Goal: Task Accomplishment & Management: Use online tool/utility

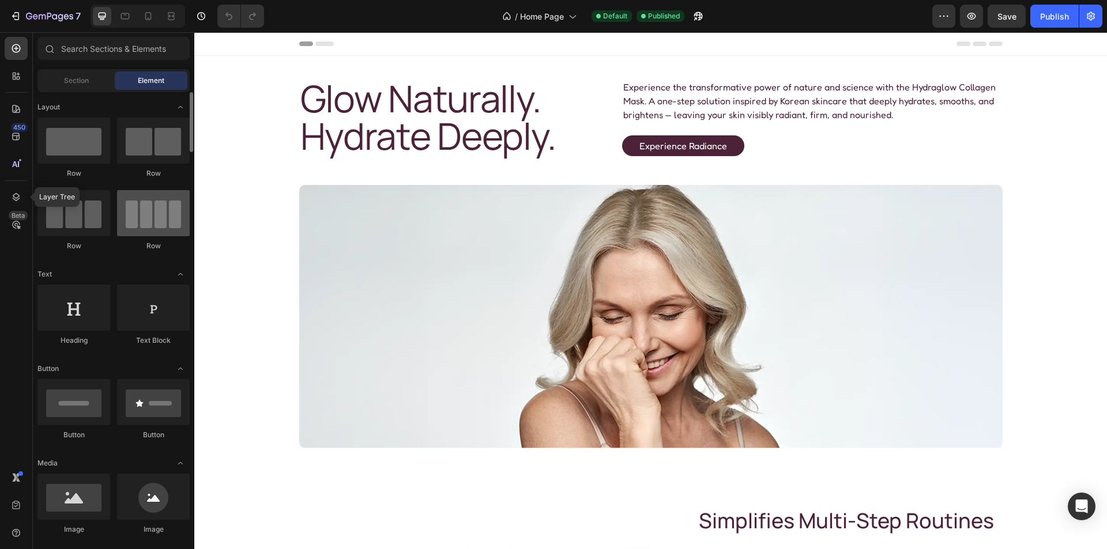
drag, startPoint x: 12, startPoint y: 195, endPoint x: 122, endPoint y: 195, distance: 109.5
click at [12, 195] on icon at bounding box center [16, 197] width 12 height 12
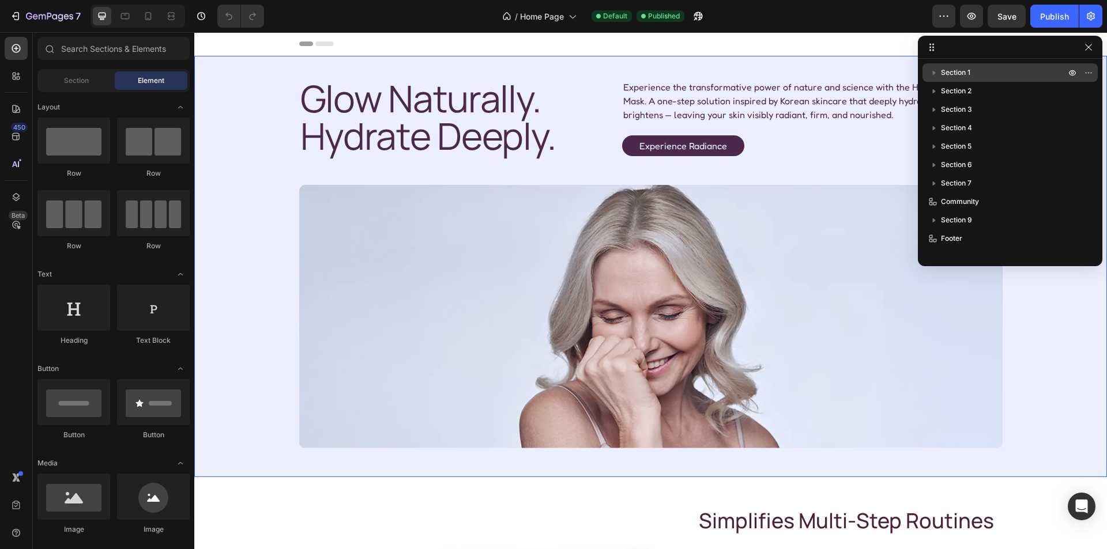
click at [987, 73] on p "Section 1" at bounding box center [1004, 73] width 127 height 12
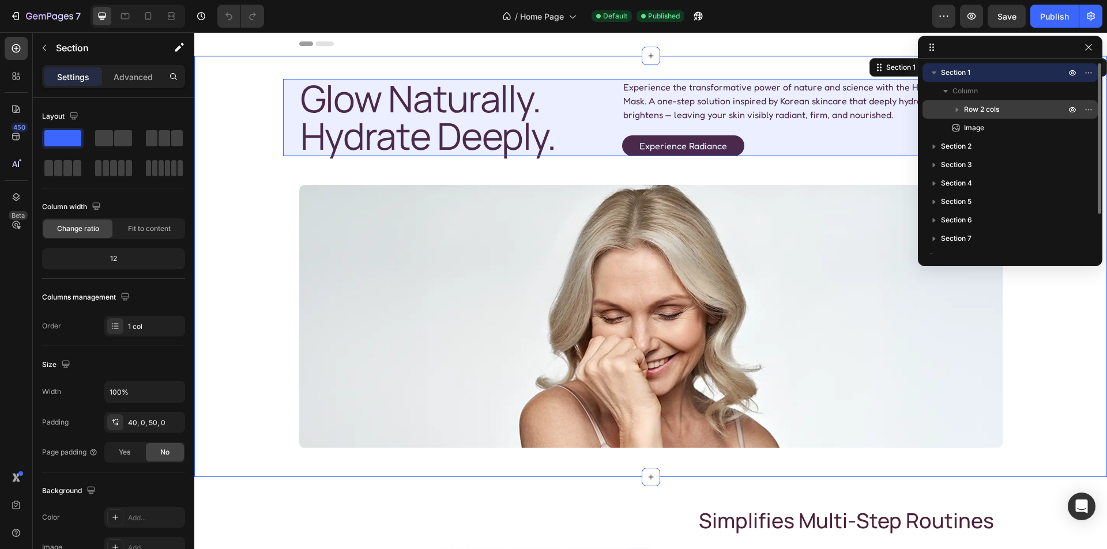
click at [997, 112] on span "Row 2 cols" at bounding box center [981, 110] width 35 height 12
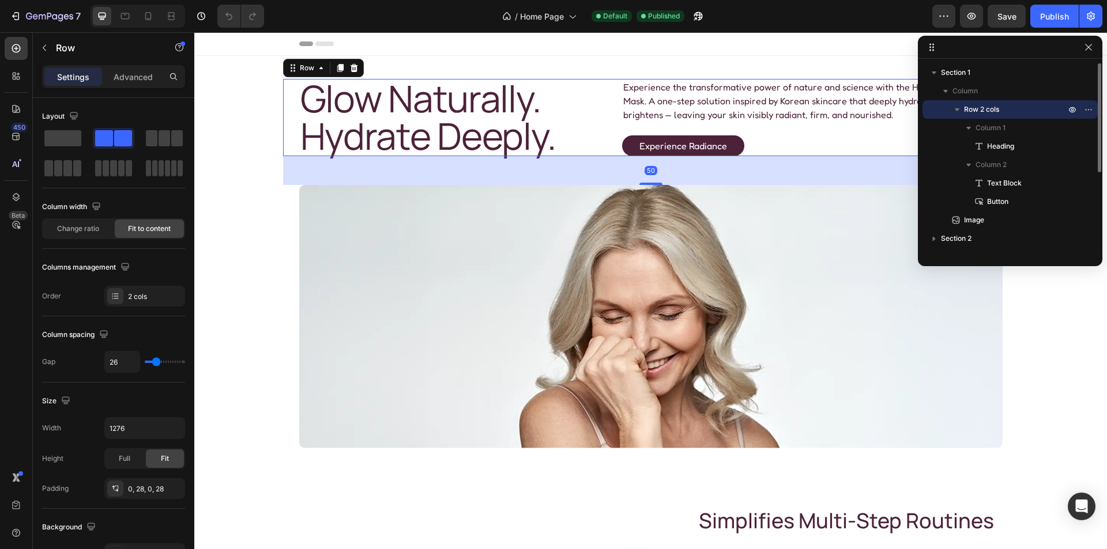
click at [997, 112] on span "Row 2 cols" at bounding box center [981, 110] width 35 height 12
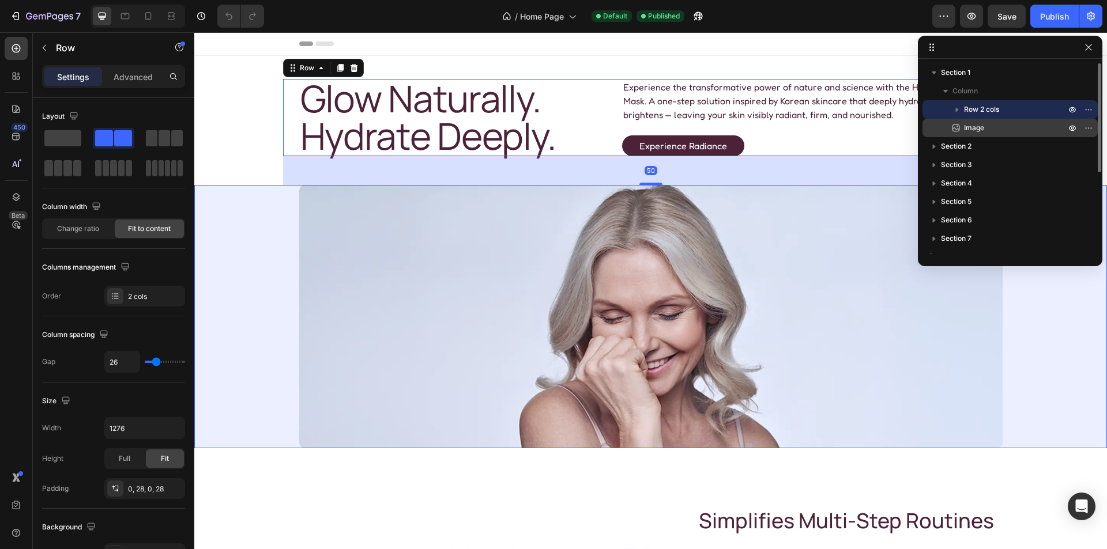
click at [997, 129] on p "Image" at bounding box center [1002, 128] width 104 height 12
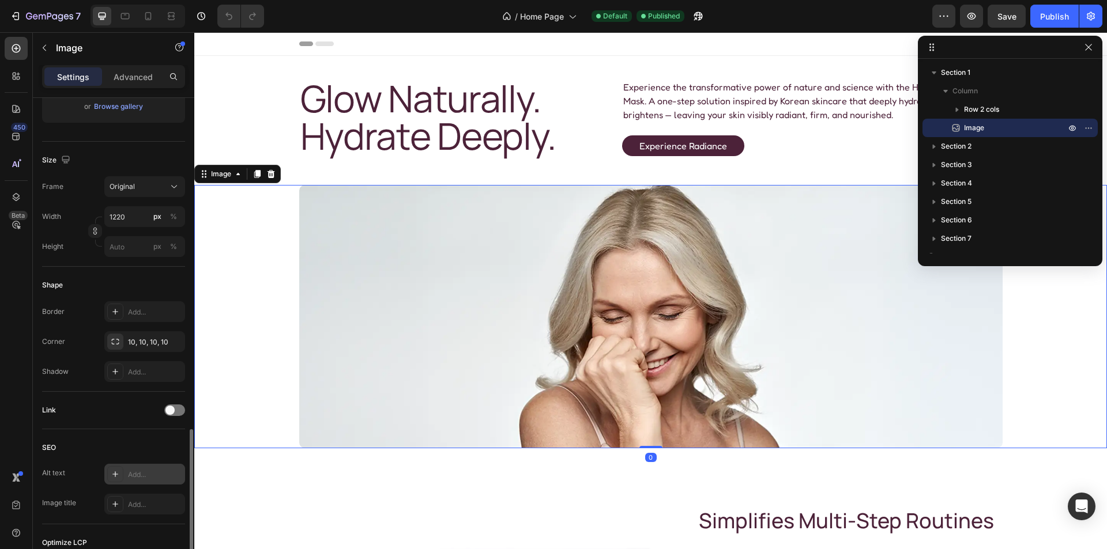
scroll to position [356, 0]
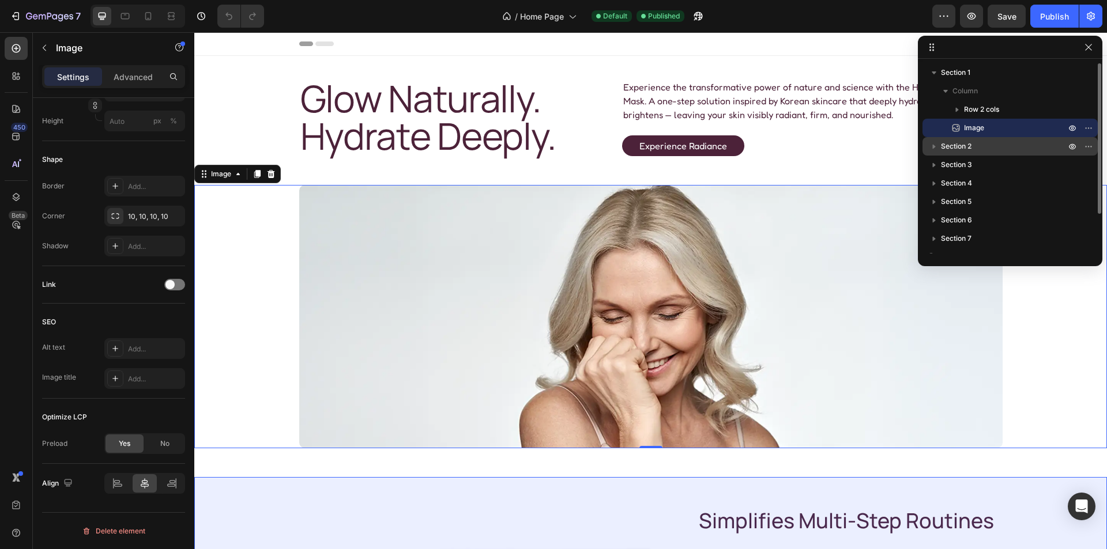
click at [993, 146] on p "Section 2" at bounding box center [1004, 147] width 127 height 12
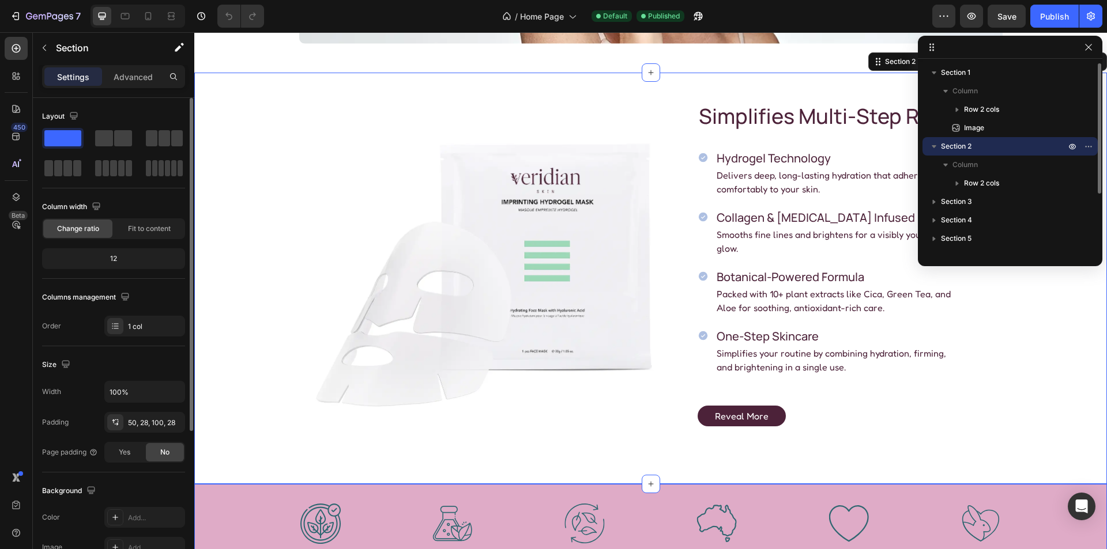
scroll to position [58, 0]
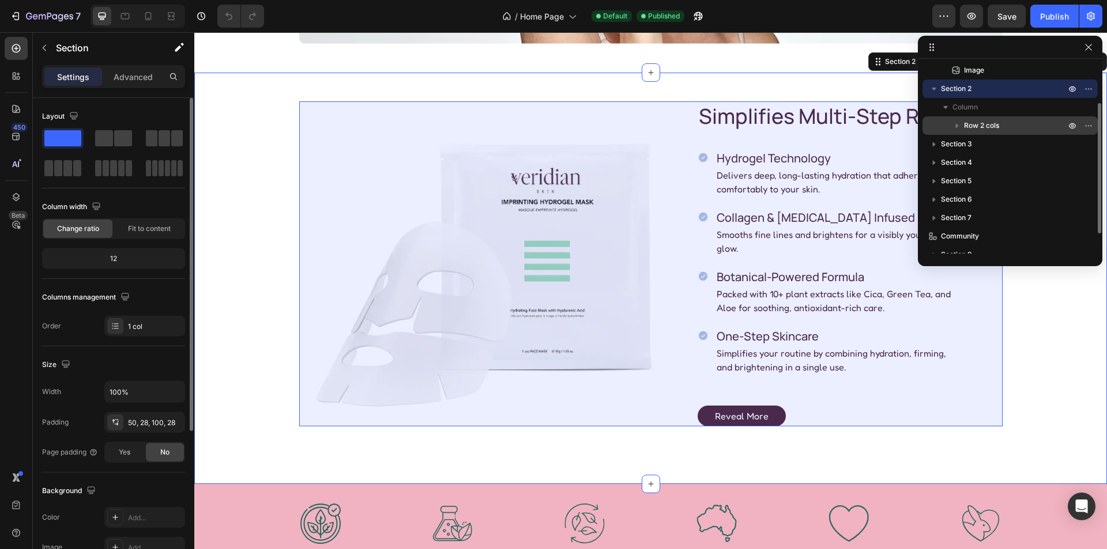
click at [1013, 128] on p "Row 2 cols" at bounding box center [1016, 126] width 104 height 12
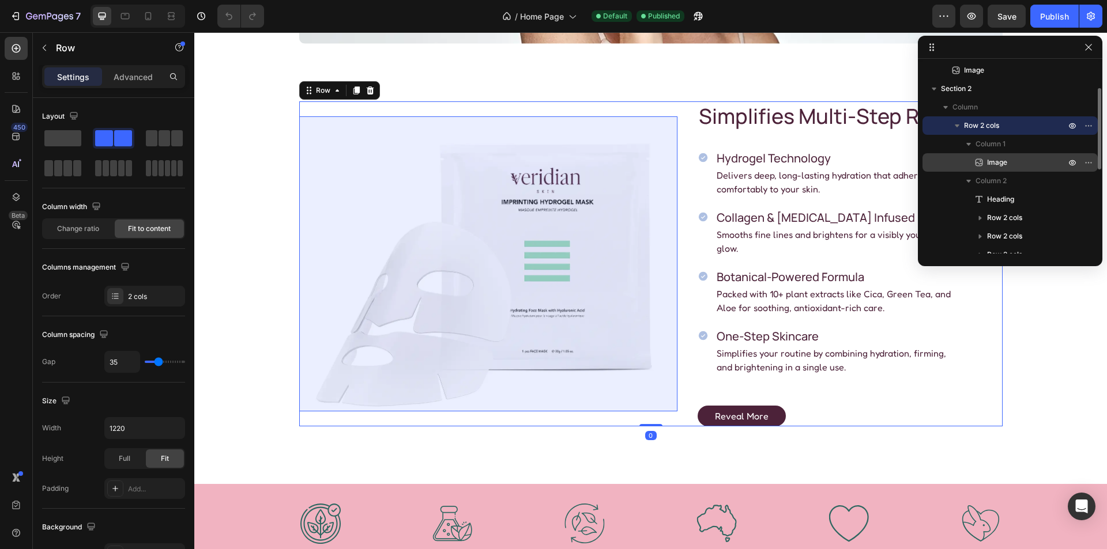
click at [1030, 163] on p "Image" at bounding box center [1013, 163] width 81 height 12
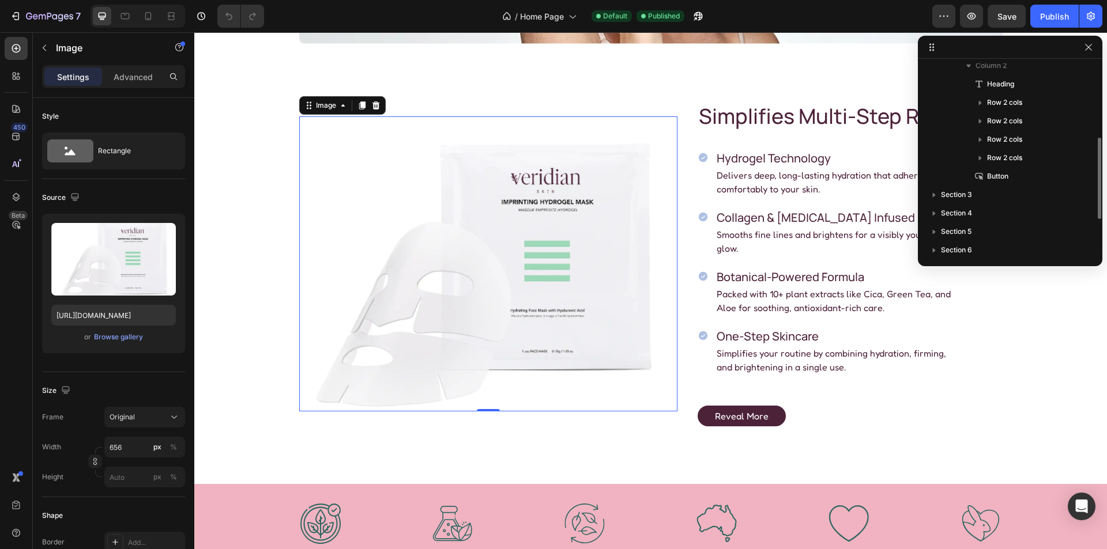
scroll to position [231, 0]
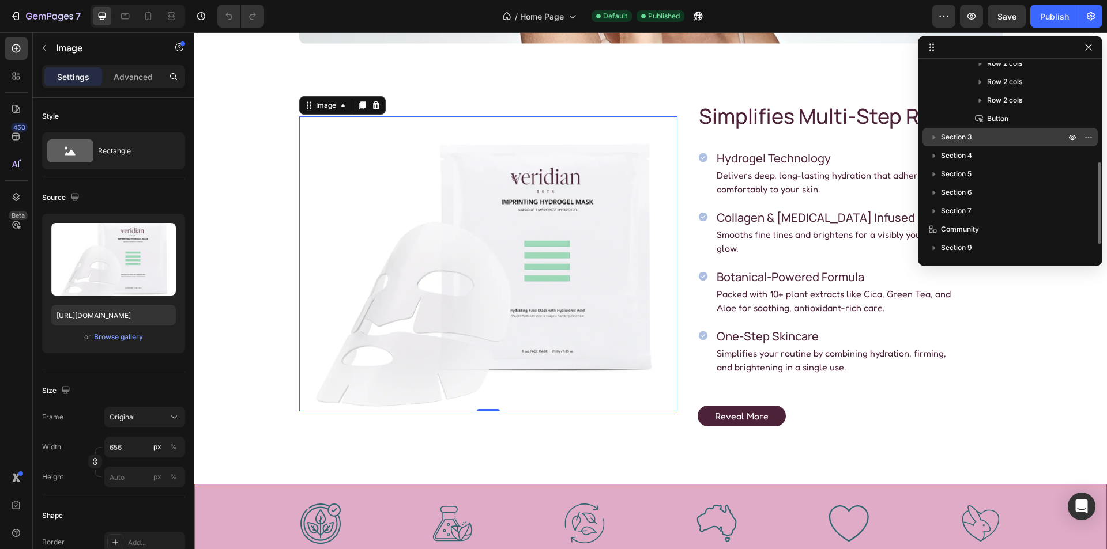
click at [1017, 142] on p "Section 3" at bounding box center [1004, 137] width 127 height 12
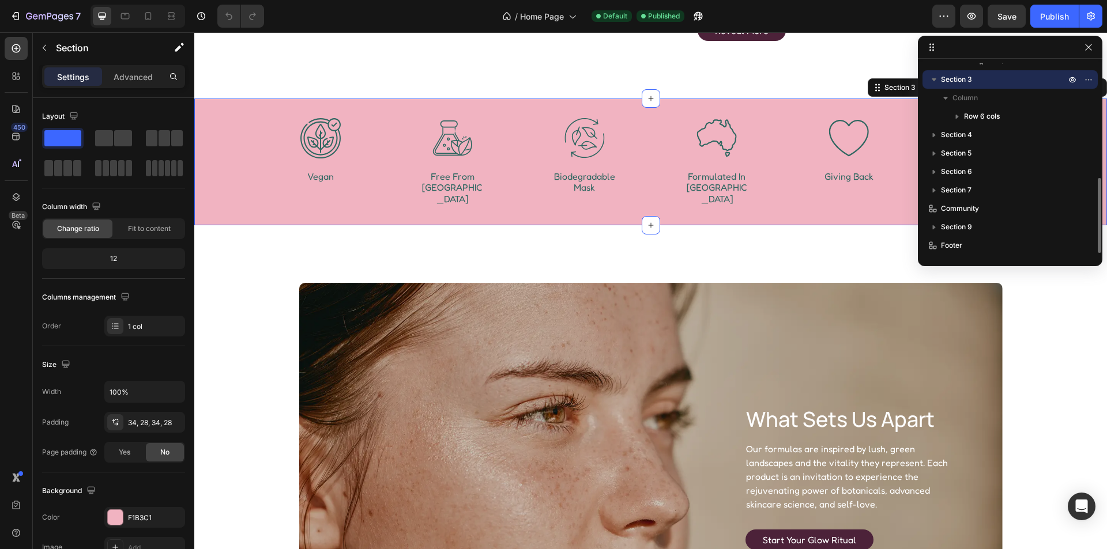
scroll to position [802, 0]
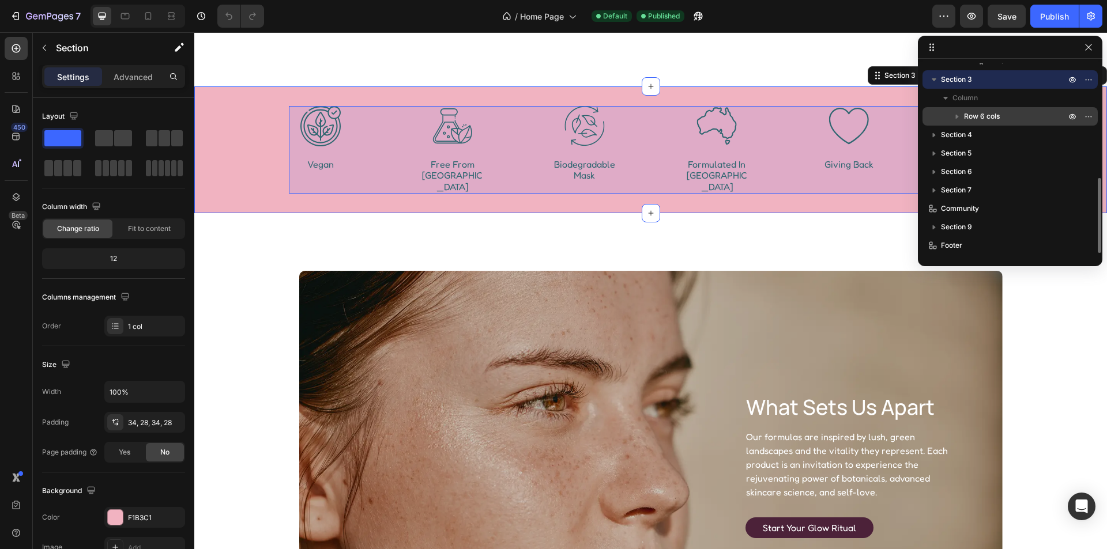
click at [1016, 114] on p "Row 6 cols" at bounding box center [1016, 117] width 104 height 12
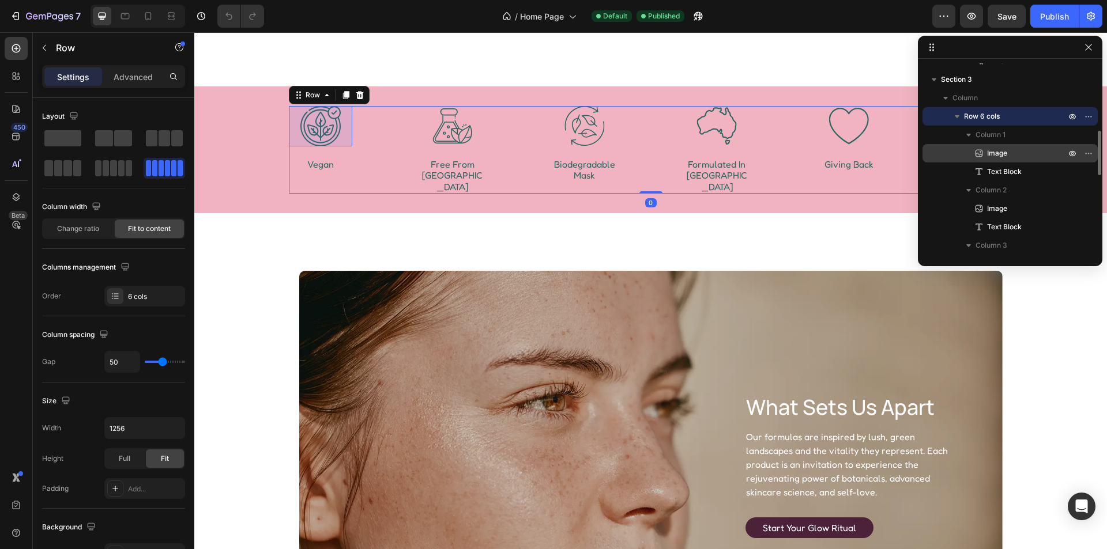
click at [1013, 149] on p "Image" at bounding box center [1013, 154] width 81 height 12
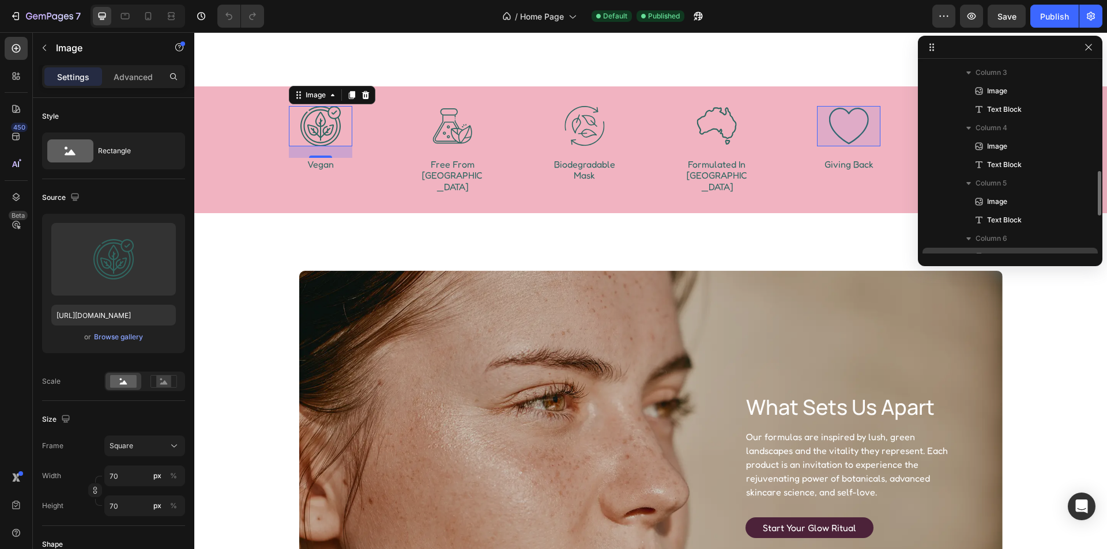
scroll to position [576, 0]
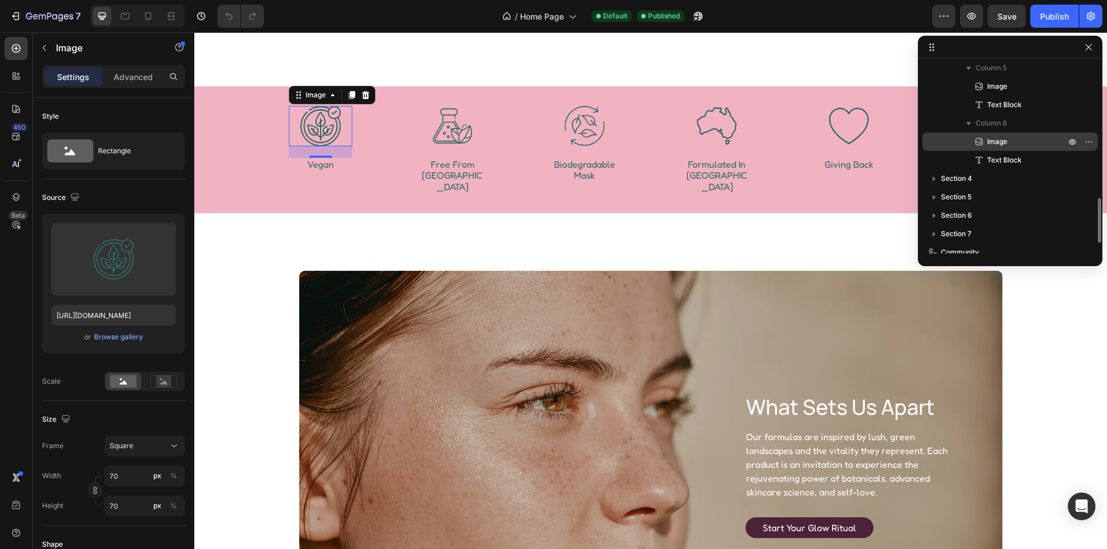
click at [1027, 148] on div "Image" at bounding box center [1010, 142] width 166 height 18
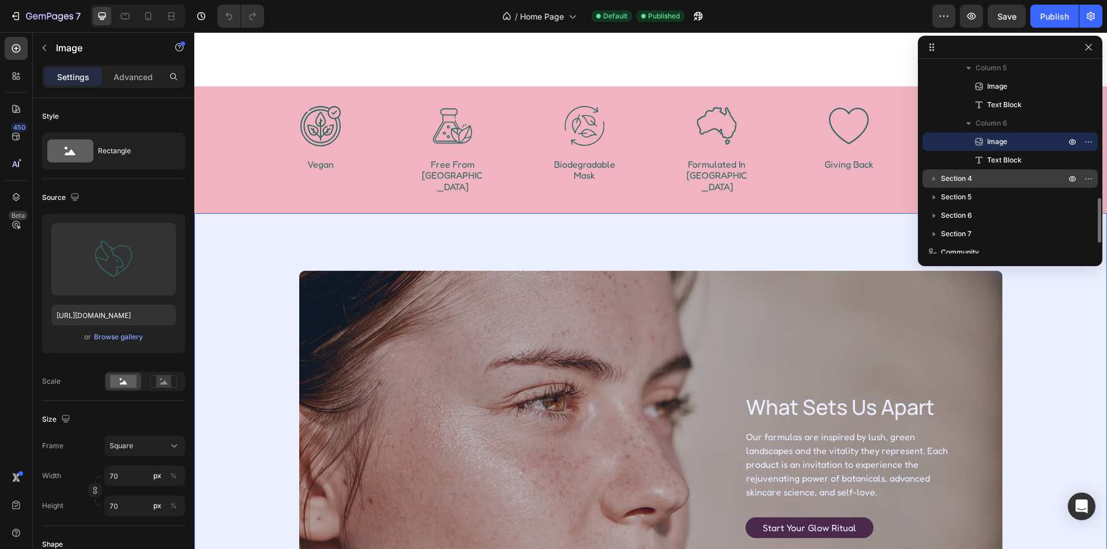
click at [1019, 181] on p "Section 4" at bounding box center [1004, 179] width 127 height 12
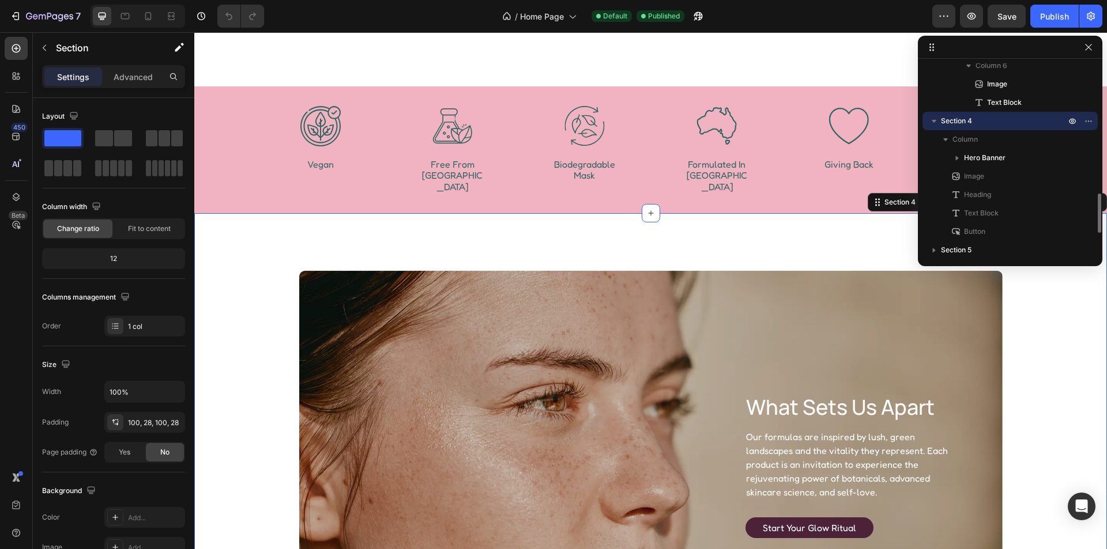
scroll to position [692, 0]
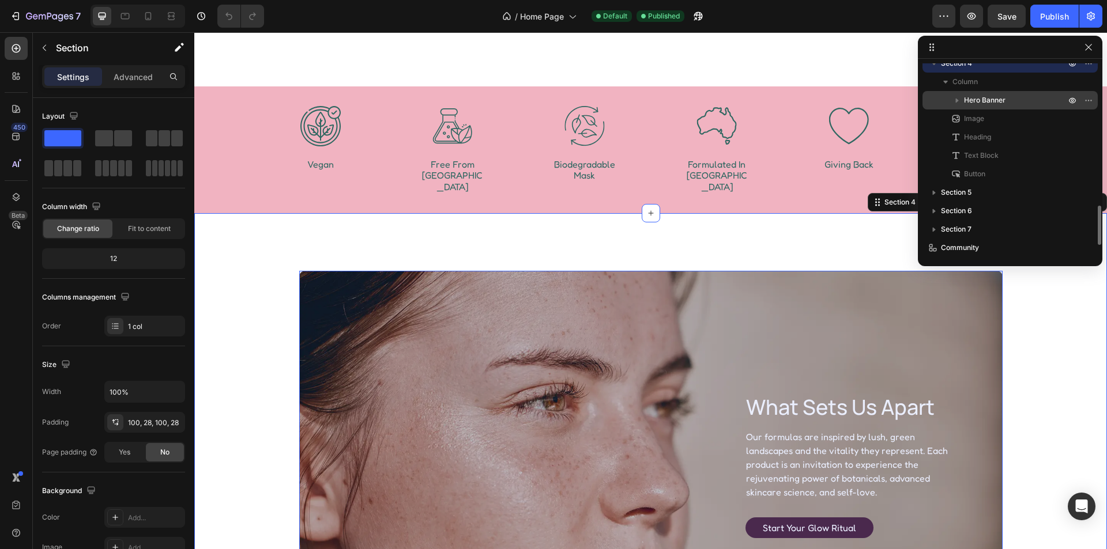
click at [1018, 105] on p "Hero Banner" at bounding box center [1016, 101] width 104 height 12
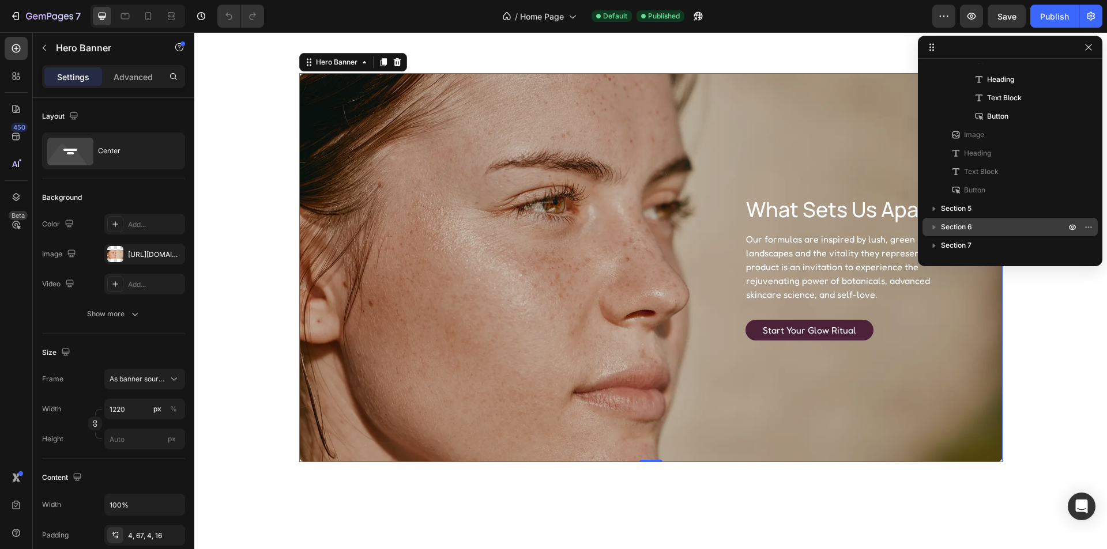
scroll to position [806, 0]
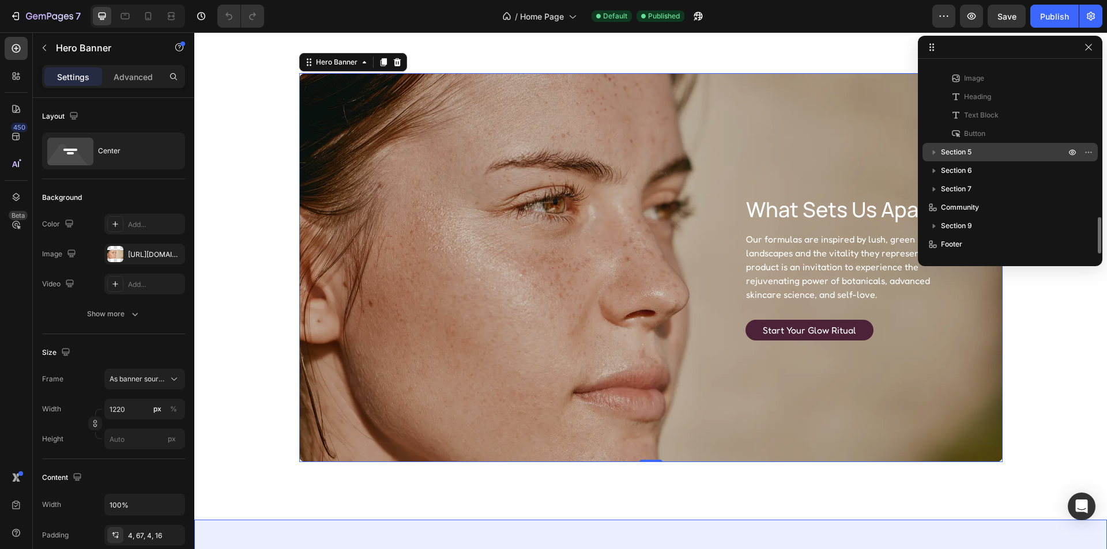
click at [1006, 153] on p "Section 5" at bounding box center [1004, 152] width 127 height 12
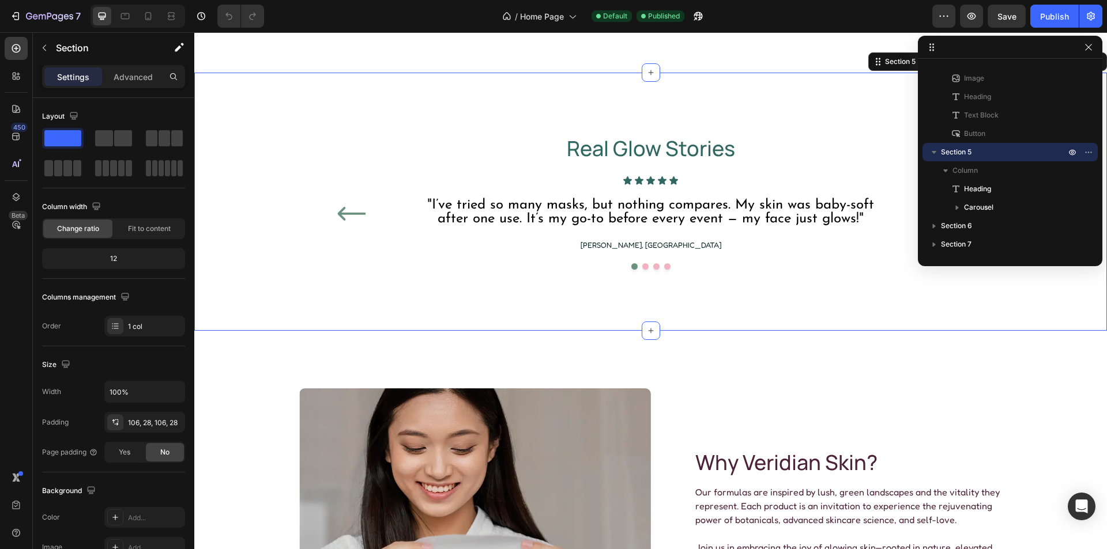
scroll to position [861, 0]
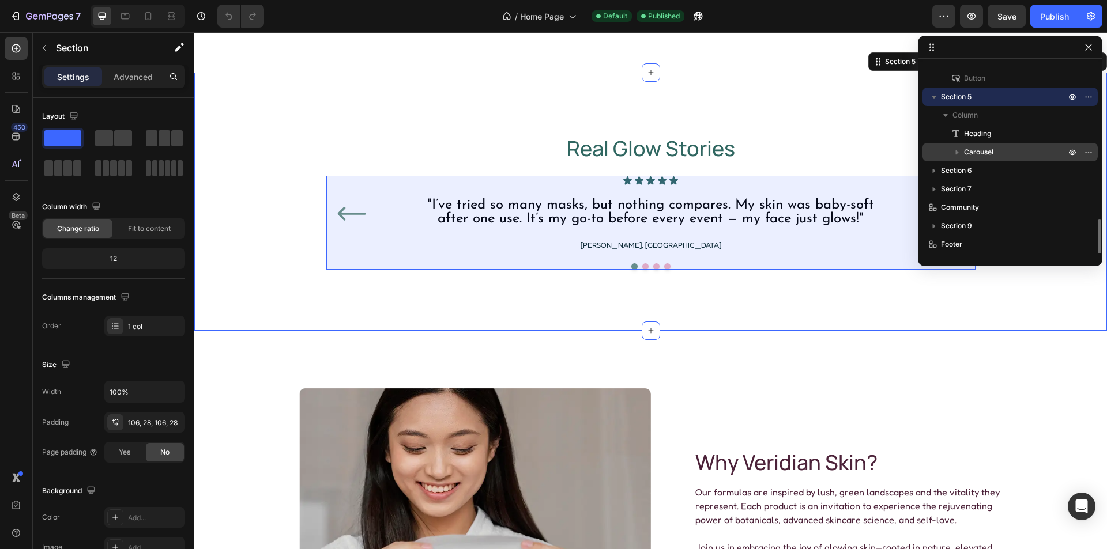
click at [1019, 152] on p "Carousel" at bounding box center [1016, 152] width 104 height 12
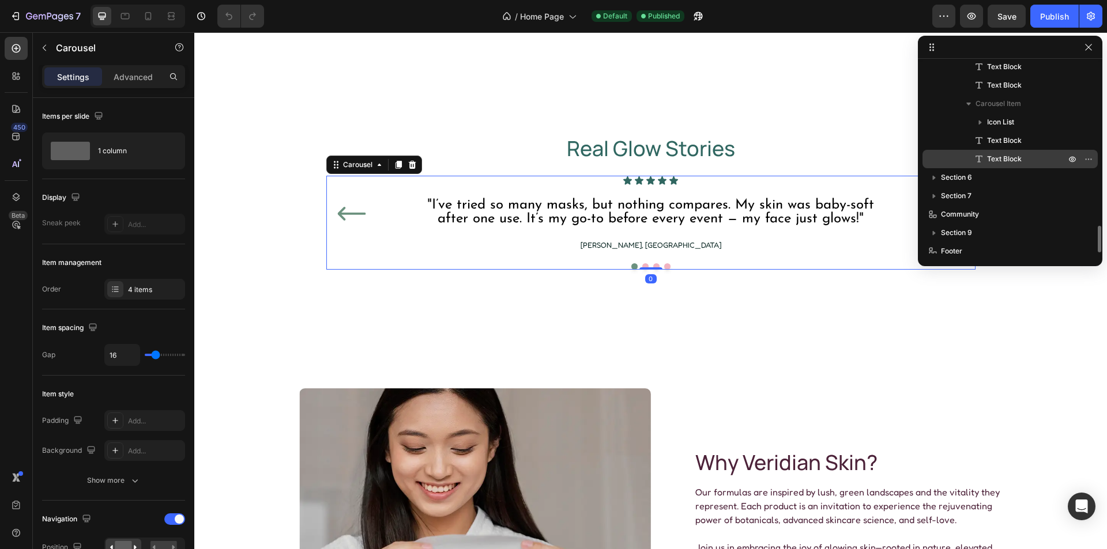
scroll to position [1156, 0]
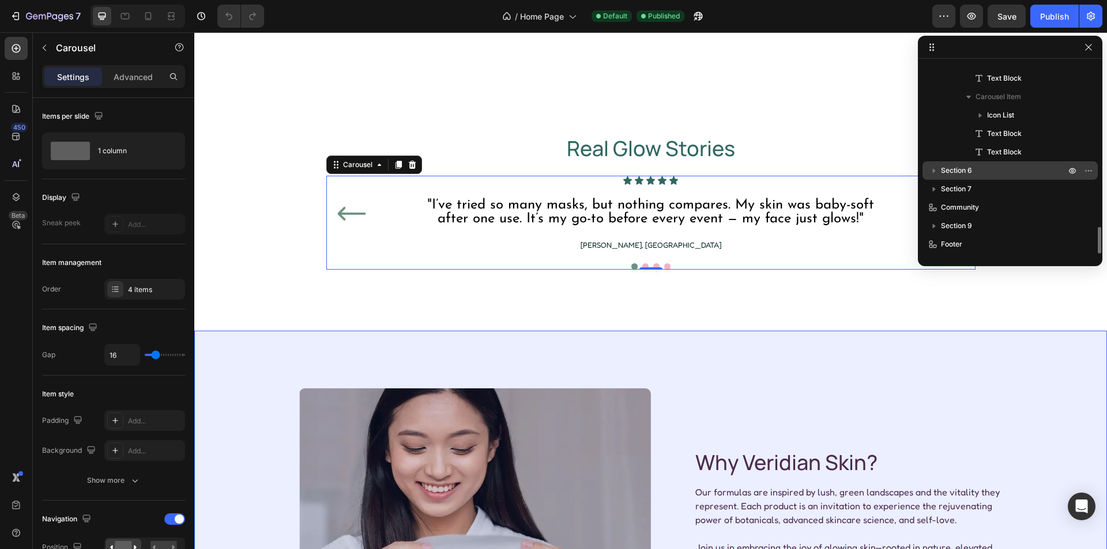
click at [1004, 165] on div "Section 6" at bounding box center [1010, 170] width 166 height 18
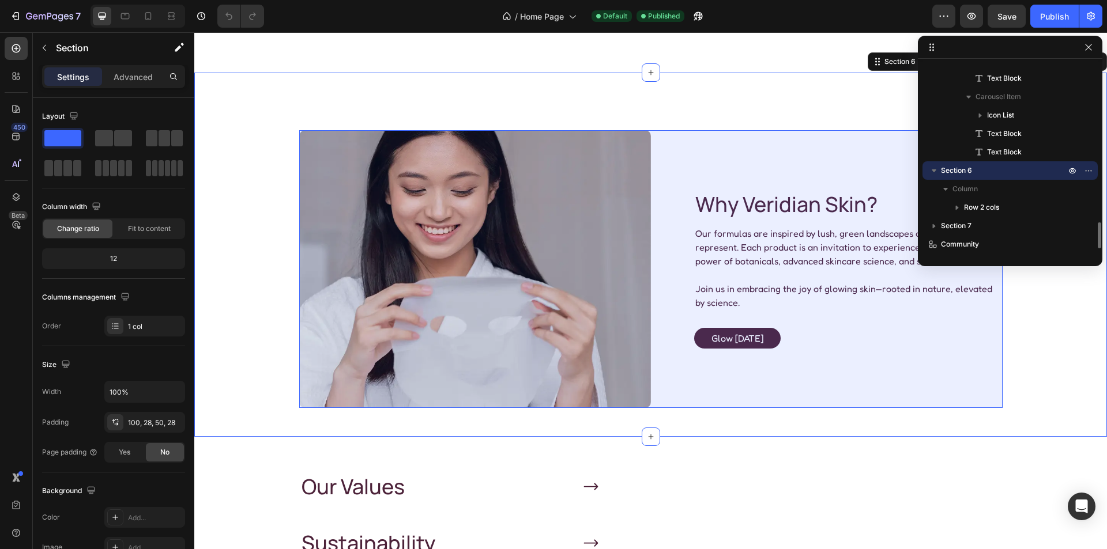
scroll to position [1193, 0]
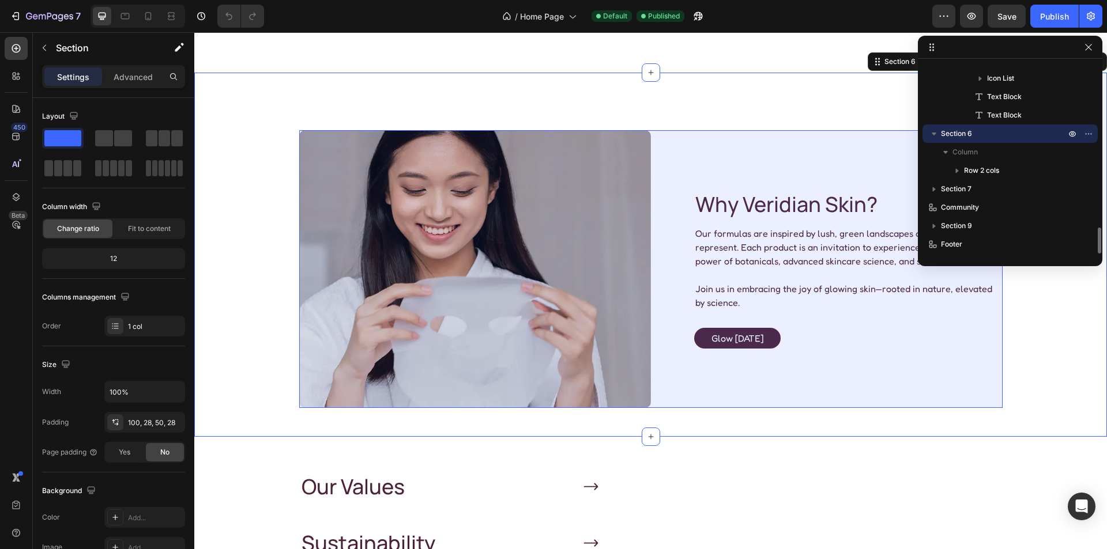
click at [1004, 165] on p "Row 2 cols" at bounding box center [1016, 171] width 104 height 12
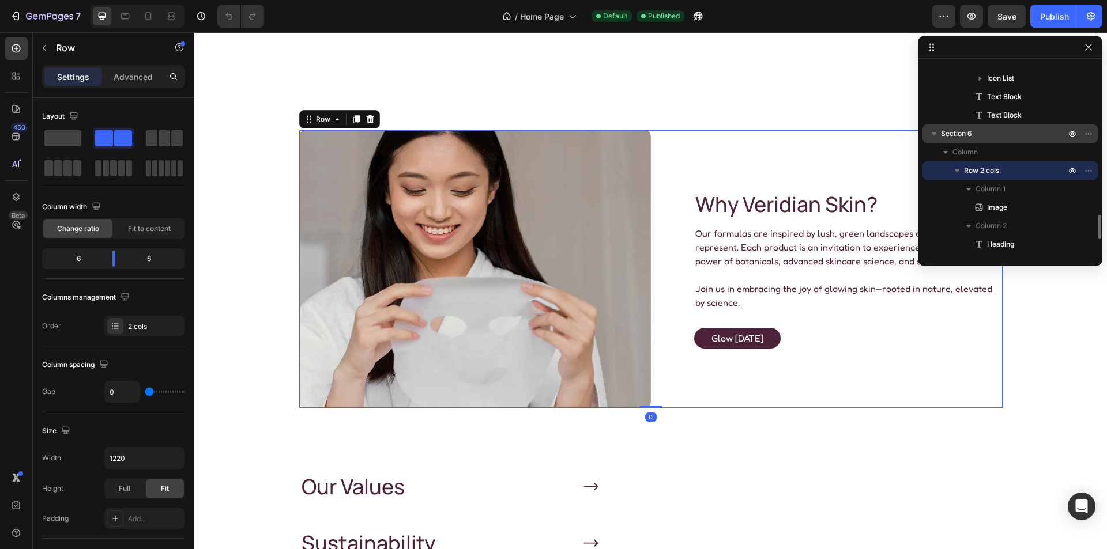
scroll to position [1251, 0]
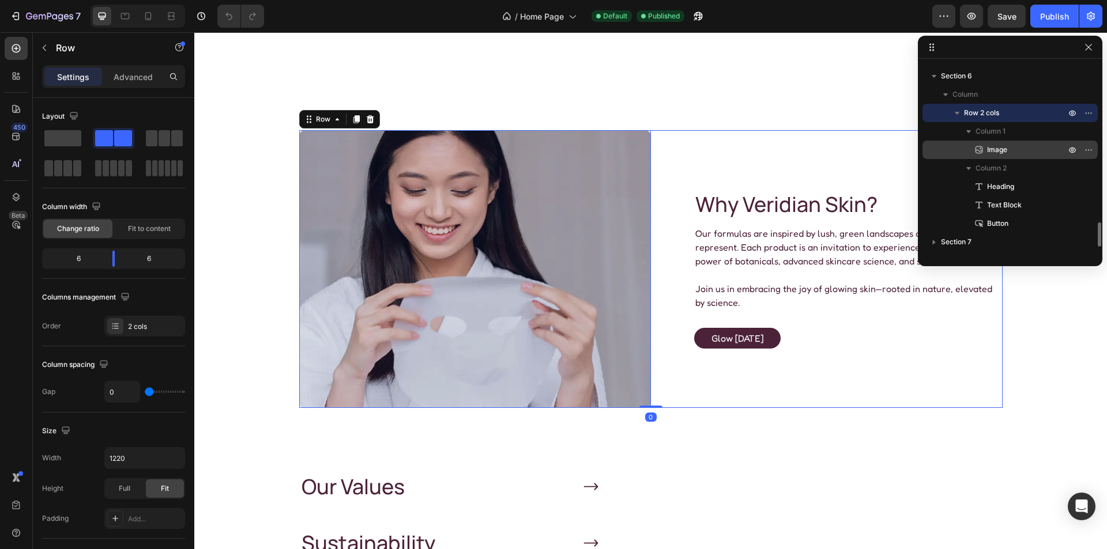
click at [1019, 149] on p "Image" at bounding box center [1013, 150] width 81 height 12
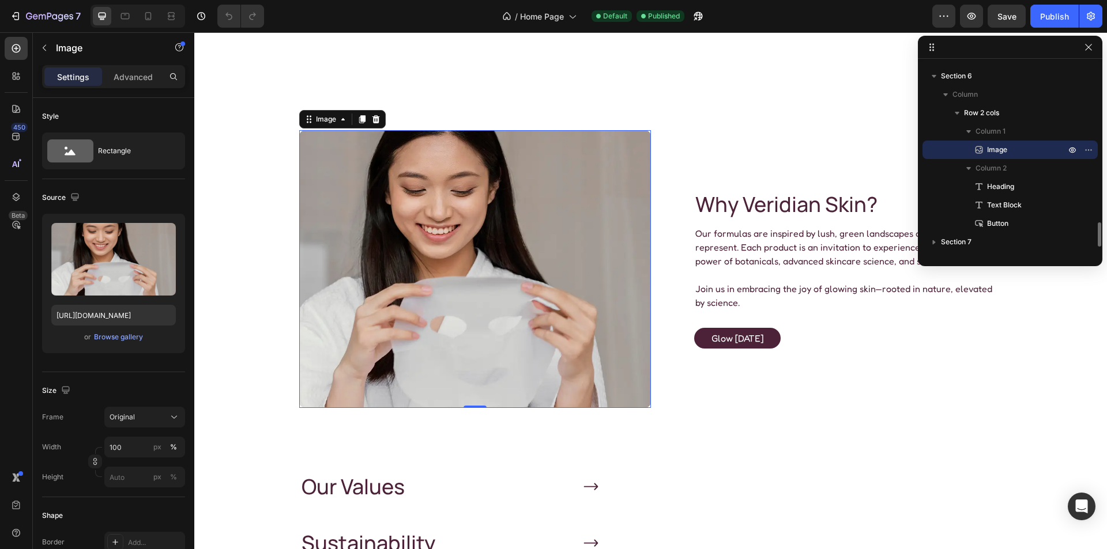
scroll to position [1304, 0]
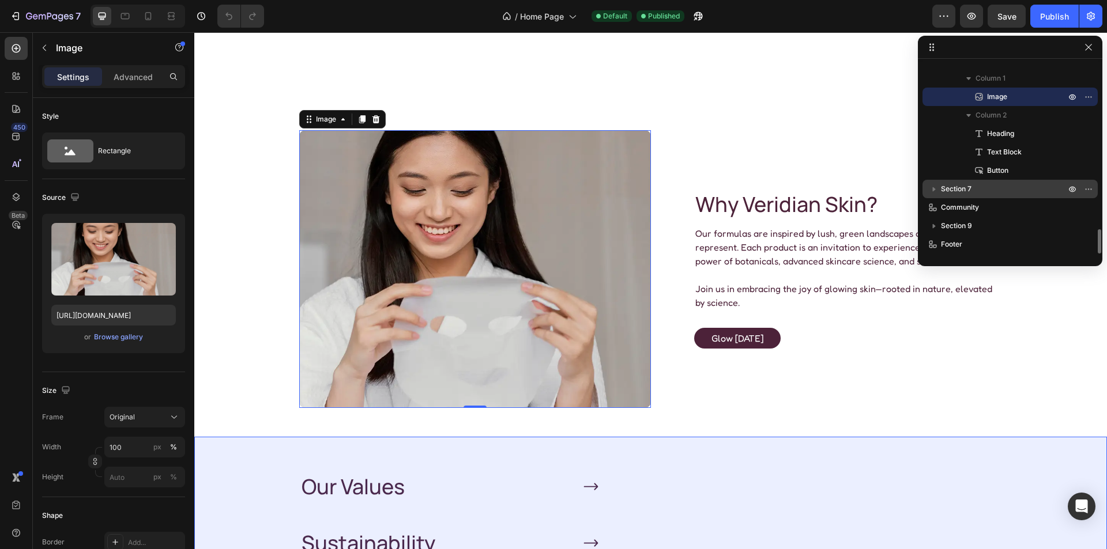
click at [1015, 190] on p "Section 7" at bounding box center [1004, 189] width 127 height 12
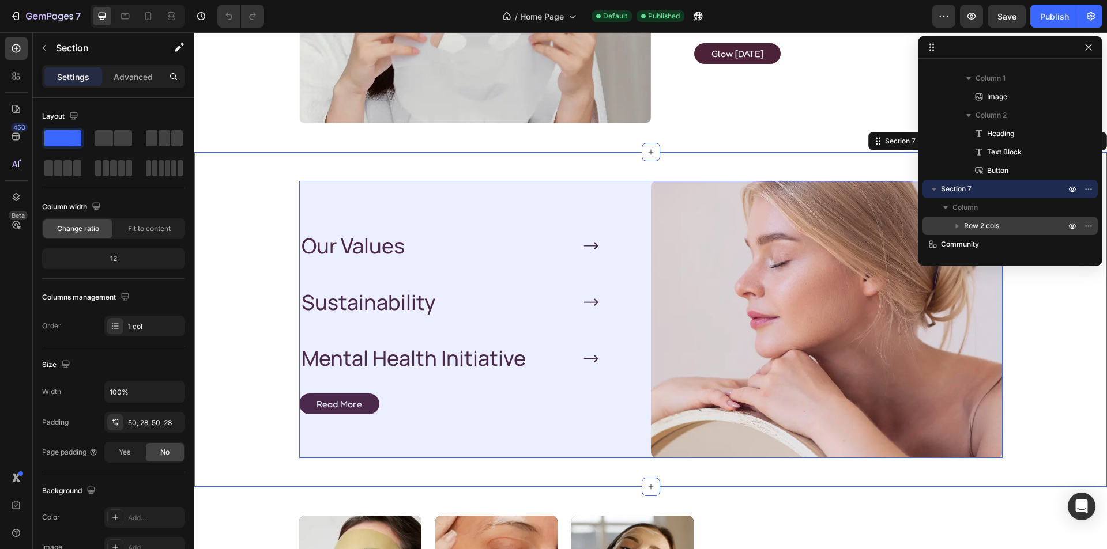
scroll to position [2045, 0]
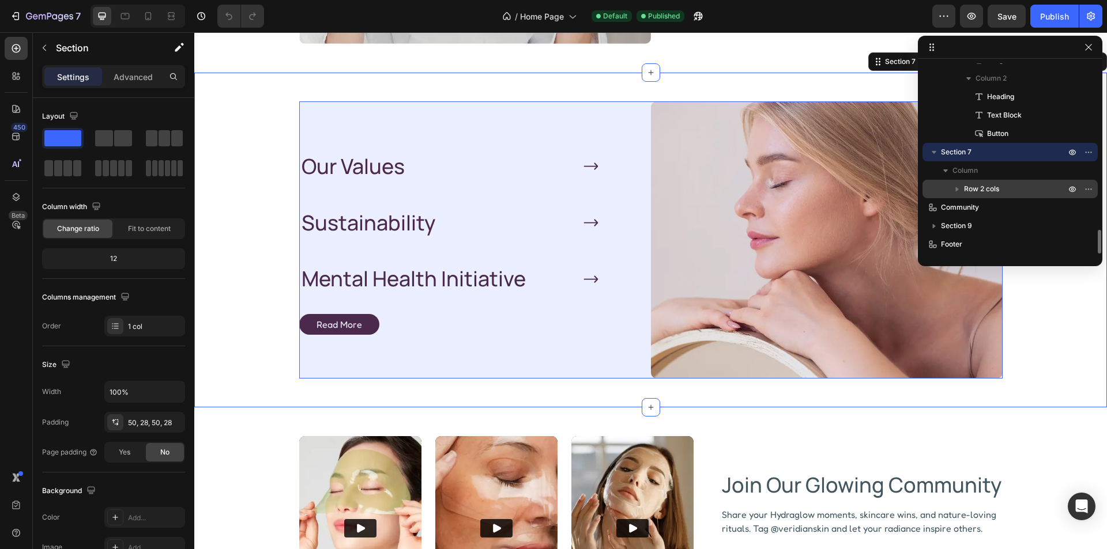
click at [1016, 181] on div "Row 2 cols" at bounding box center [1010, 189] width 166 height 18
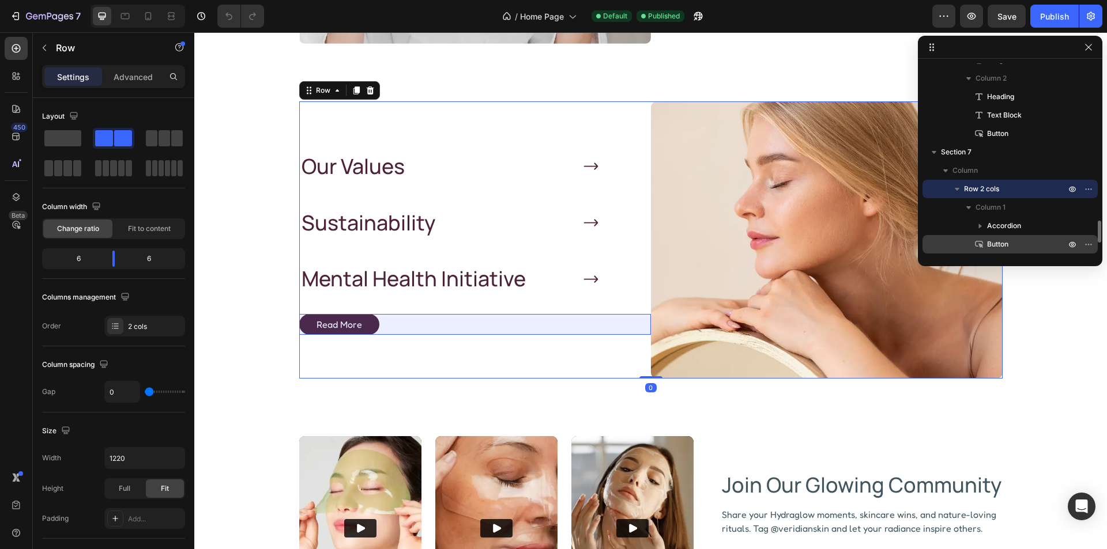
scroll to position [1433, 0]
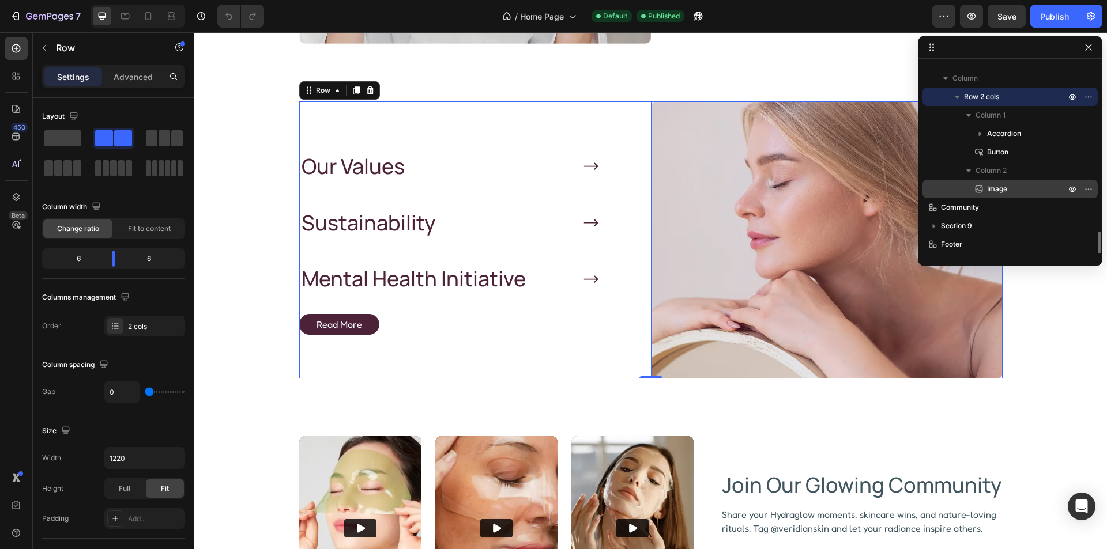
click at [1022, 187] on p "Image" at bounding box center [1013, 189] width 81 height 12
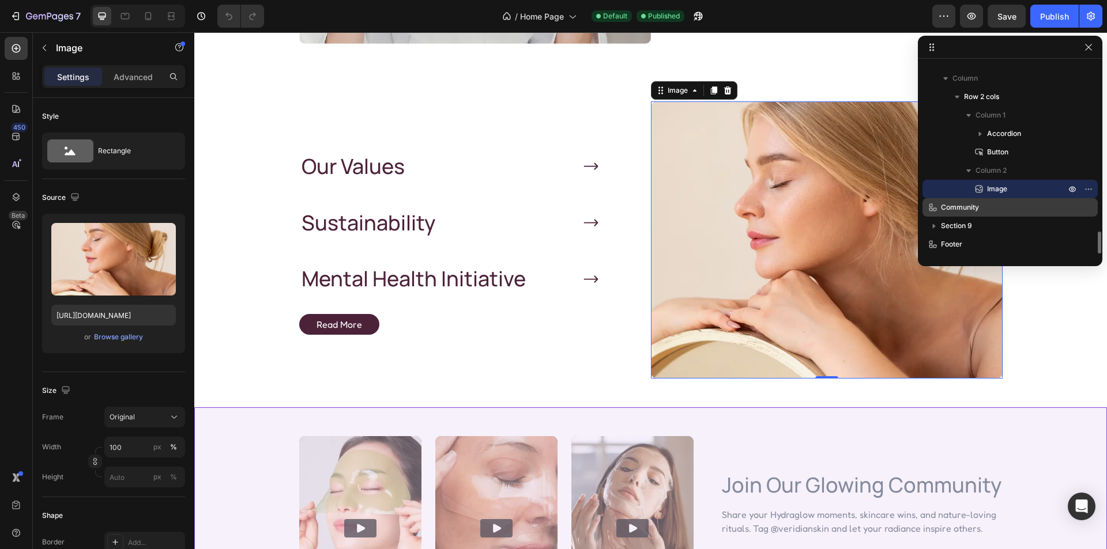
click at [1009, 204] on p "Community" at bounding box center [990, 208] width 127 height 12
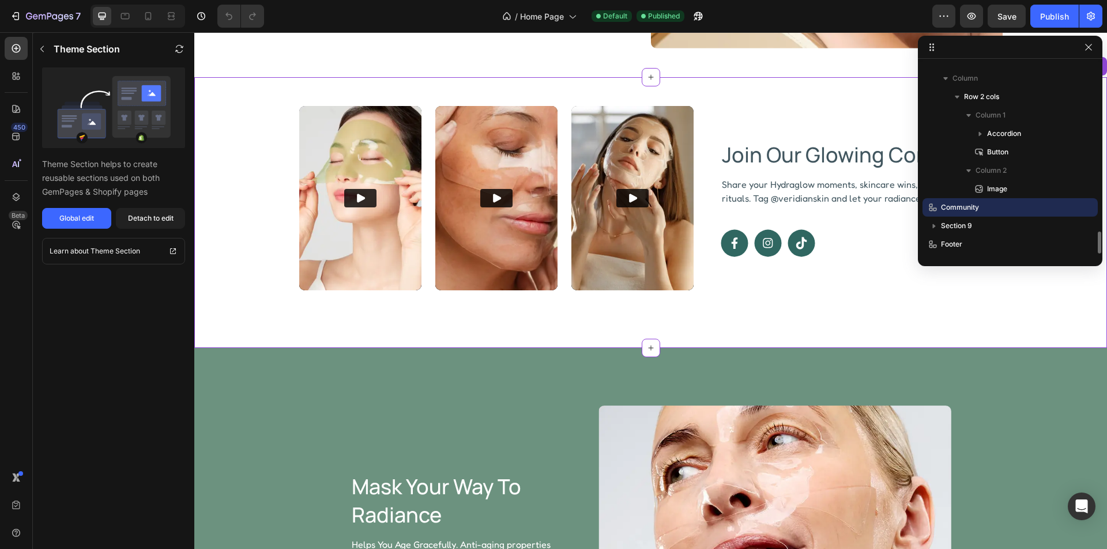
scroll to position [2380, 0]
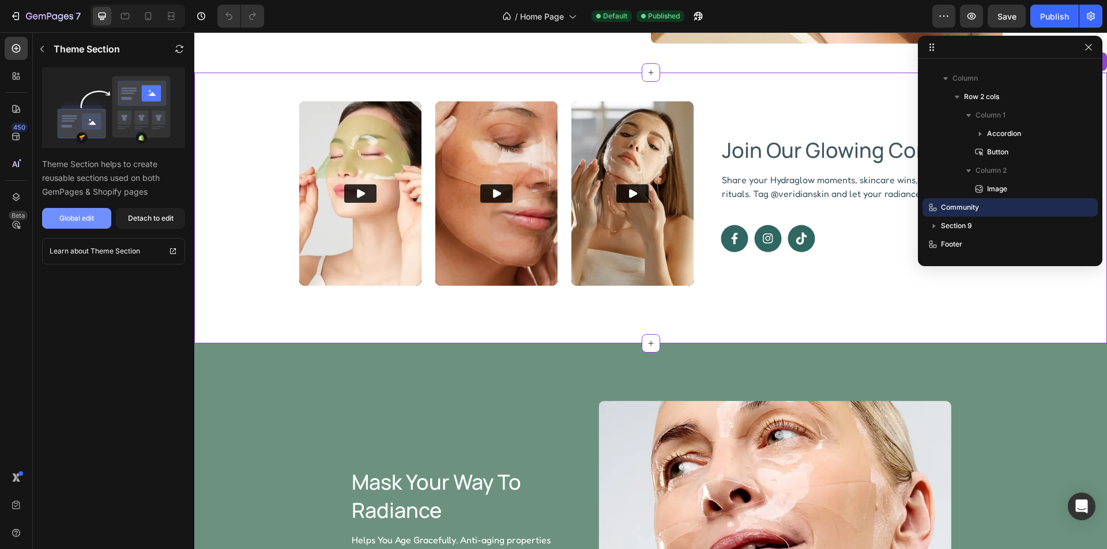
click at [95, 213] on button "Global edit" at bounding box center [76, 218] width 69 height 21
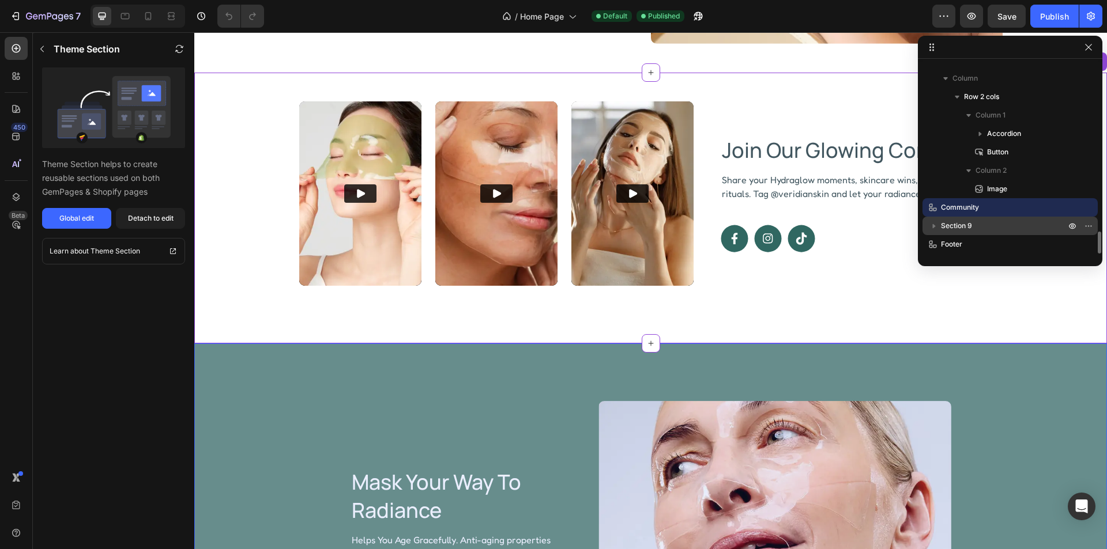
click at [983, 227] on p "Section 9" at bounding box center [1004, 226] width 127 height 12
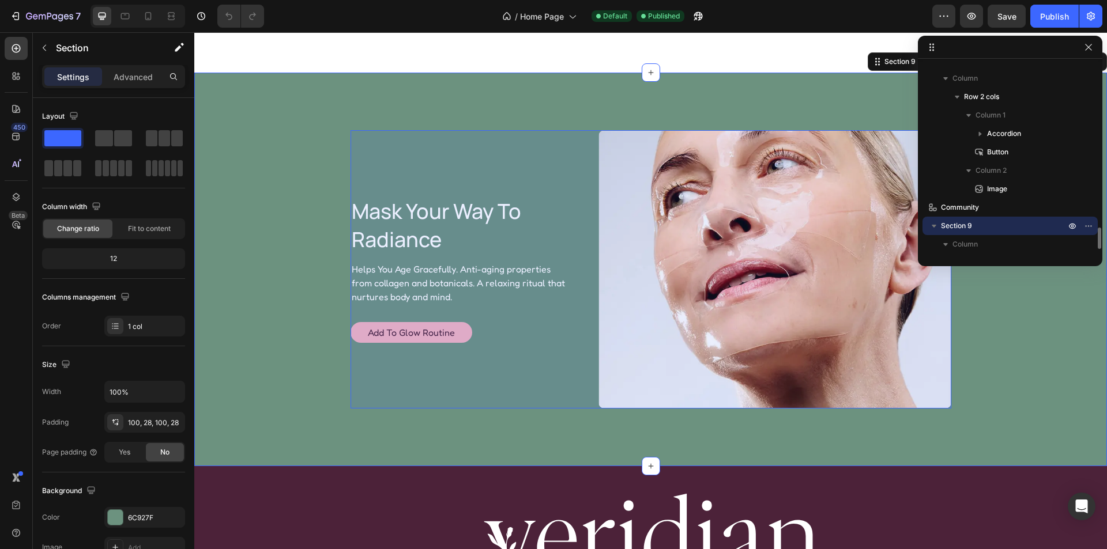
scroll to position [1470, 0]
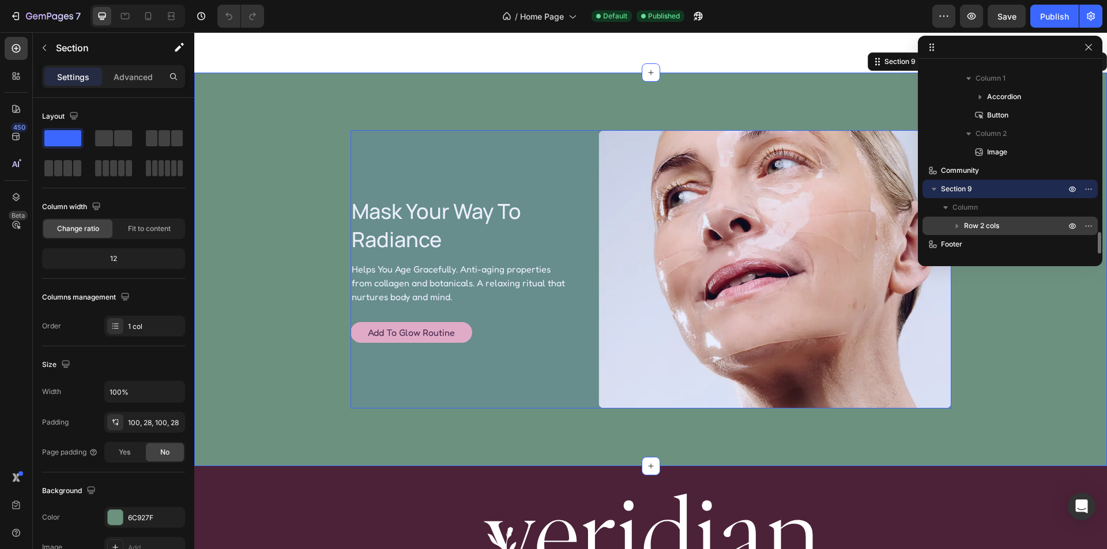
click at [986, 225] on span "Row 2 cols" at bounding box center [981, 226] width 35 height 12
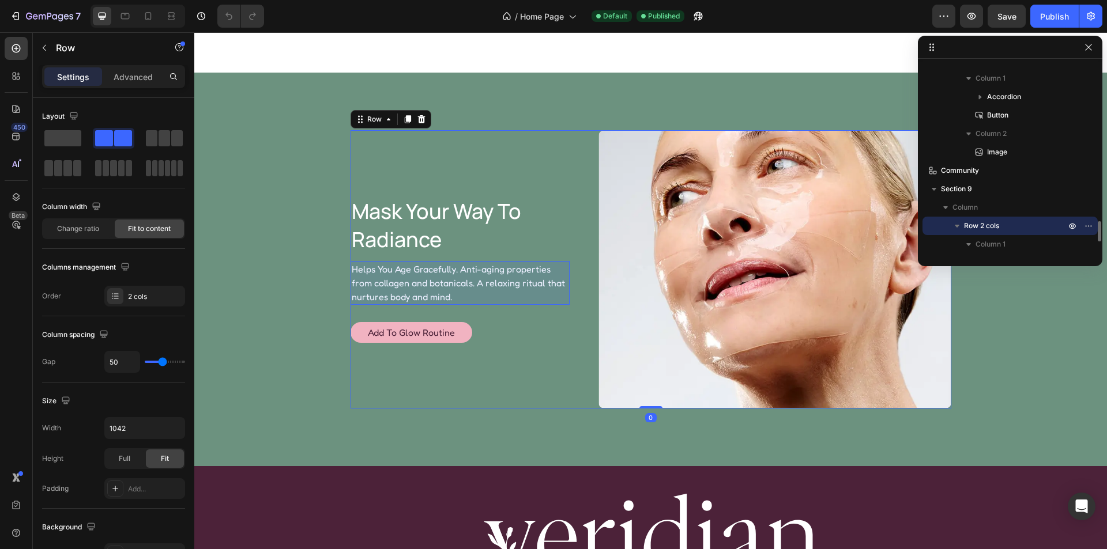
scroll to position [1580, 0]
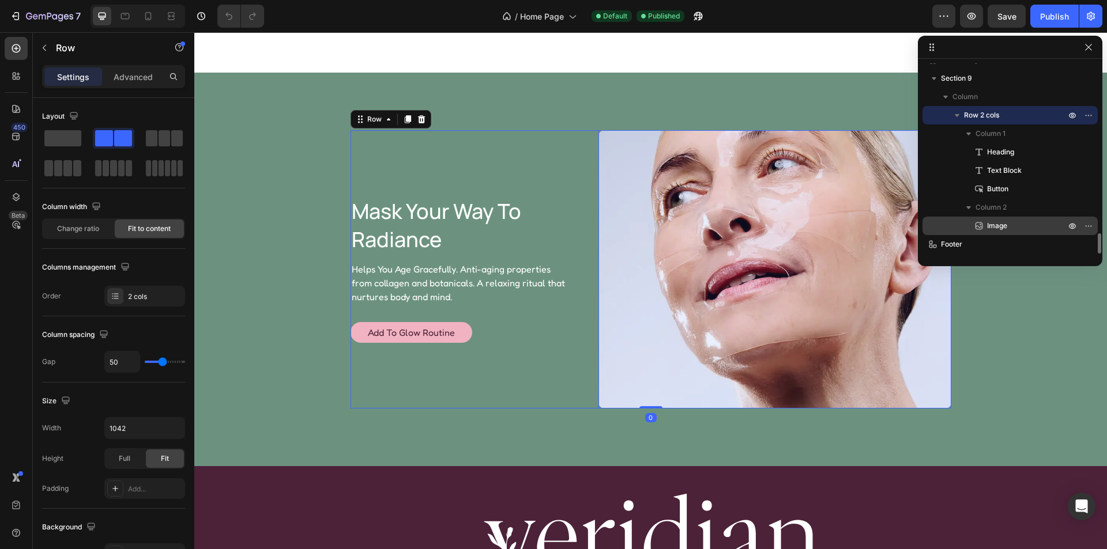
click at [1014, 226] on p "Image" at bounding box center [1013, 226] width 81 height 12
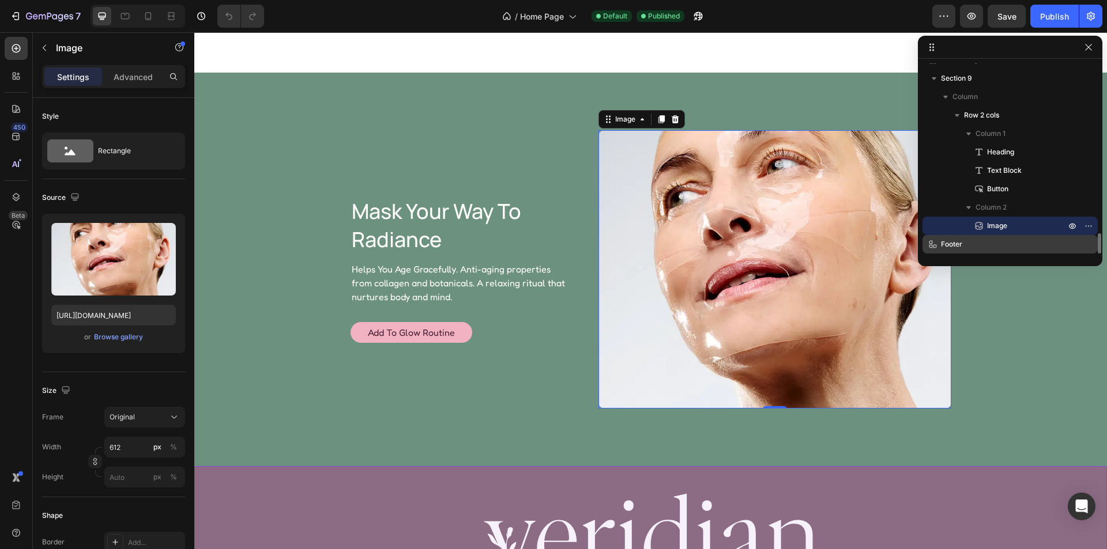
click at [1005, 247] on p "Footer" at bounding box center [990, 245] width 127 height 12
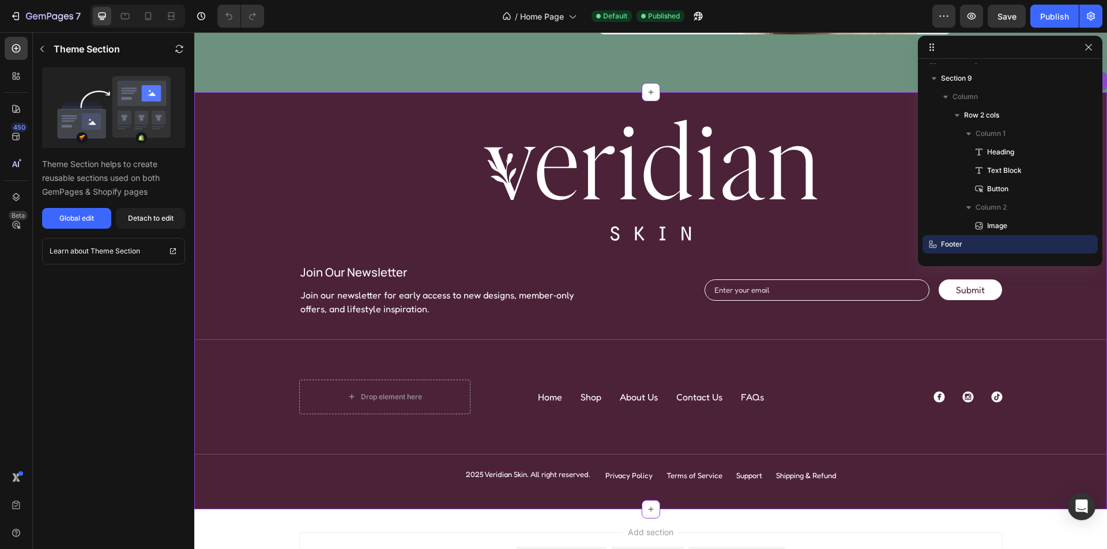
scroll to position [3045, 0]
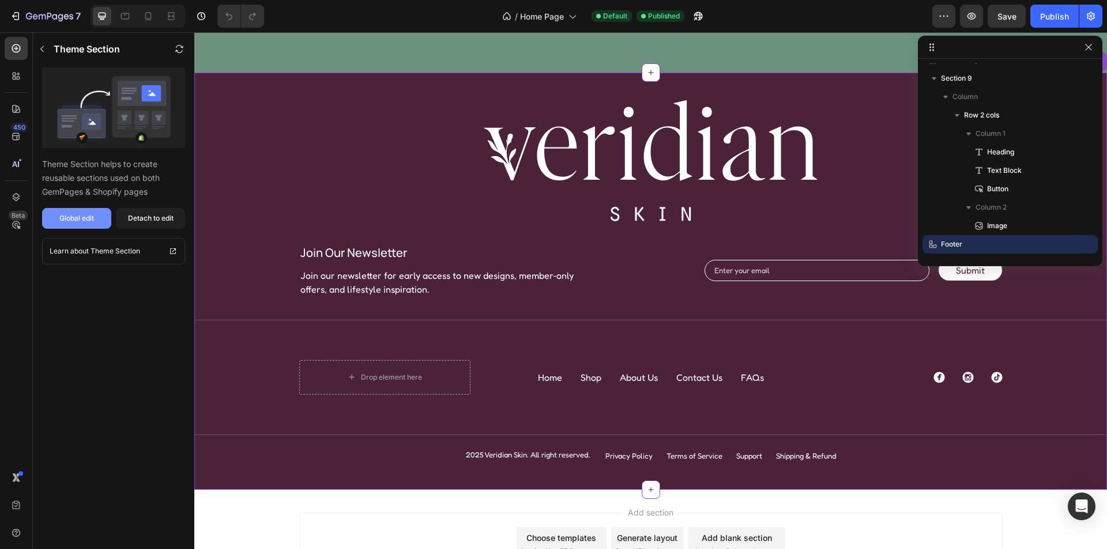
click at [73, 219] on div "Global edit" at bounding box center [76, 218] width 35 height 10
